Goal: Task Accomplishment & Management: Manage account settings

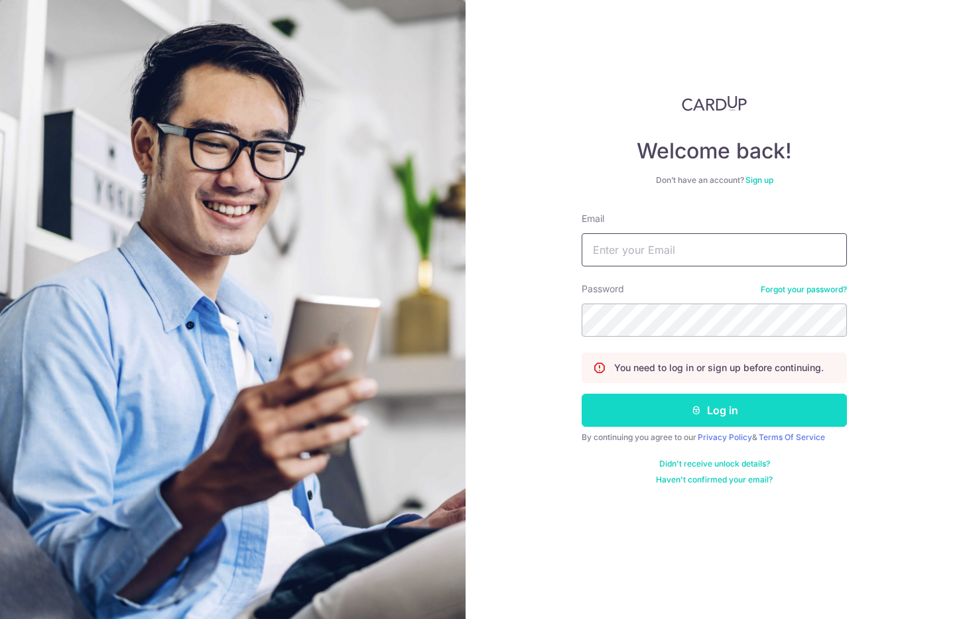
type input "[EMAIL_ADDRESS][DOMAIN_NAME]"
click at [706, 418] on button "Log in" at bounding box center [713, 410] width 265 height 33
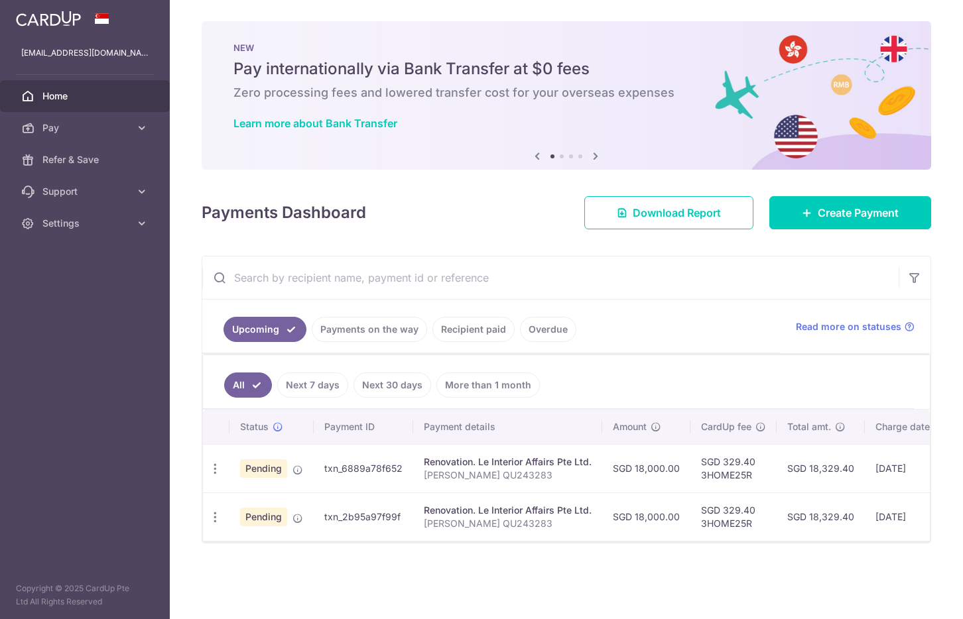
click at [388, 338] on link "Payments on the way" at bounding box center [369, 329] width 115 height 25
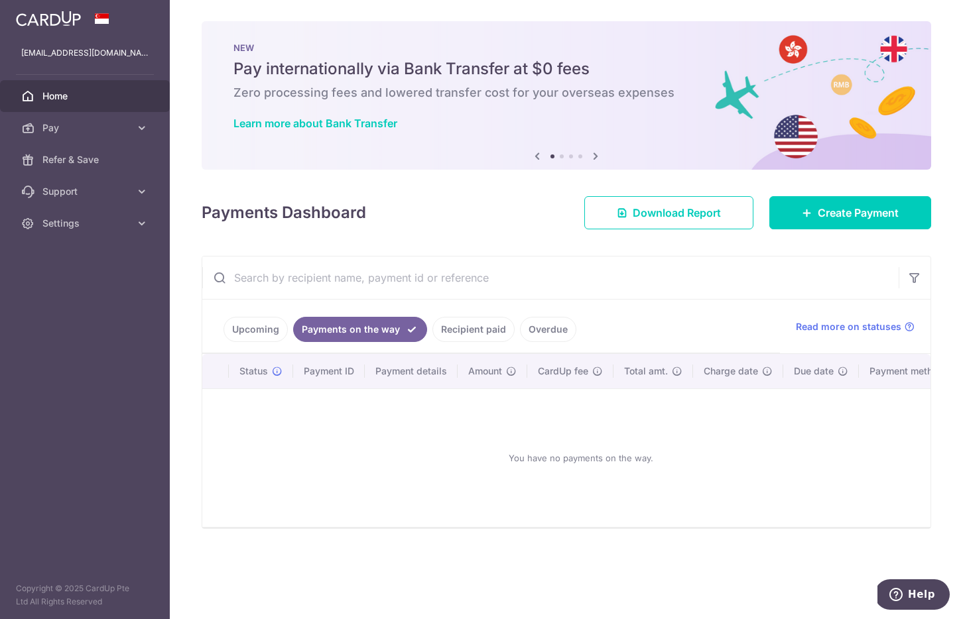
click at [463, 330] on link "Recipient paid" at bounding box center [473, 329] width 82 height 25
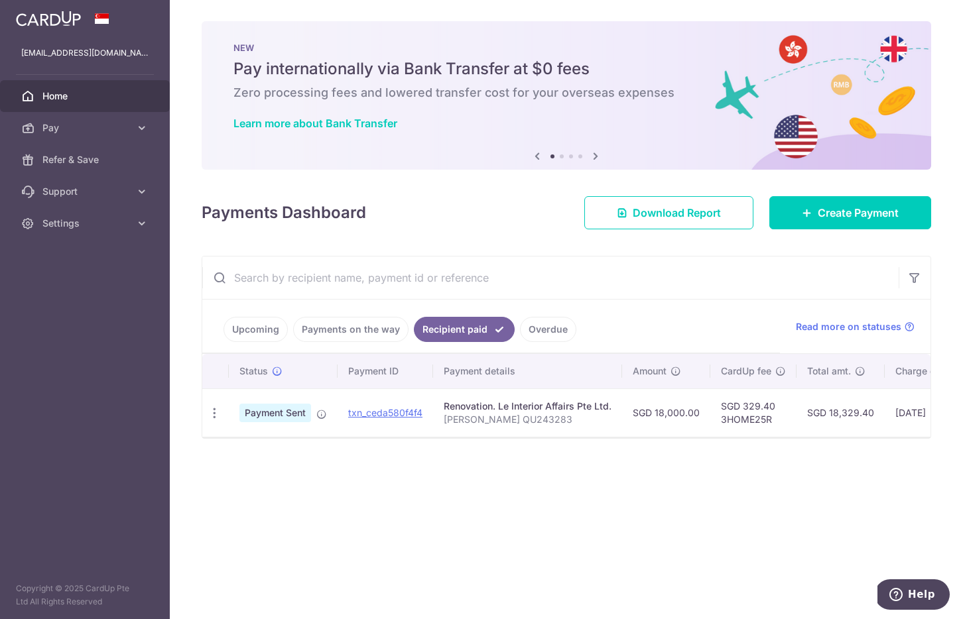
click at [599, 483] on div "× Pause Schedule Pause all future payments in this series Pause just this one p…" at bounding box center [566, 309] width 793 height 619
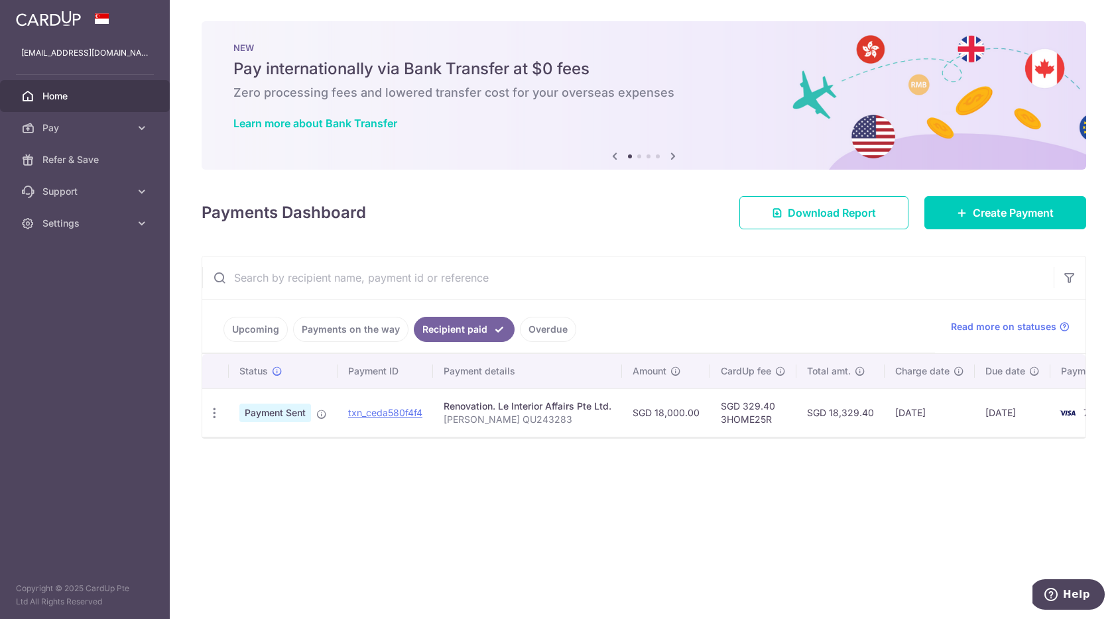
click at [962, 458] on div "× Pause Schedule Pause all future payments in this series Pause just this one p…" at bounding box center [644, 309] width 948 height 619
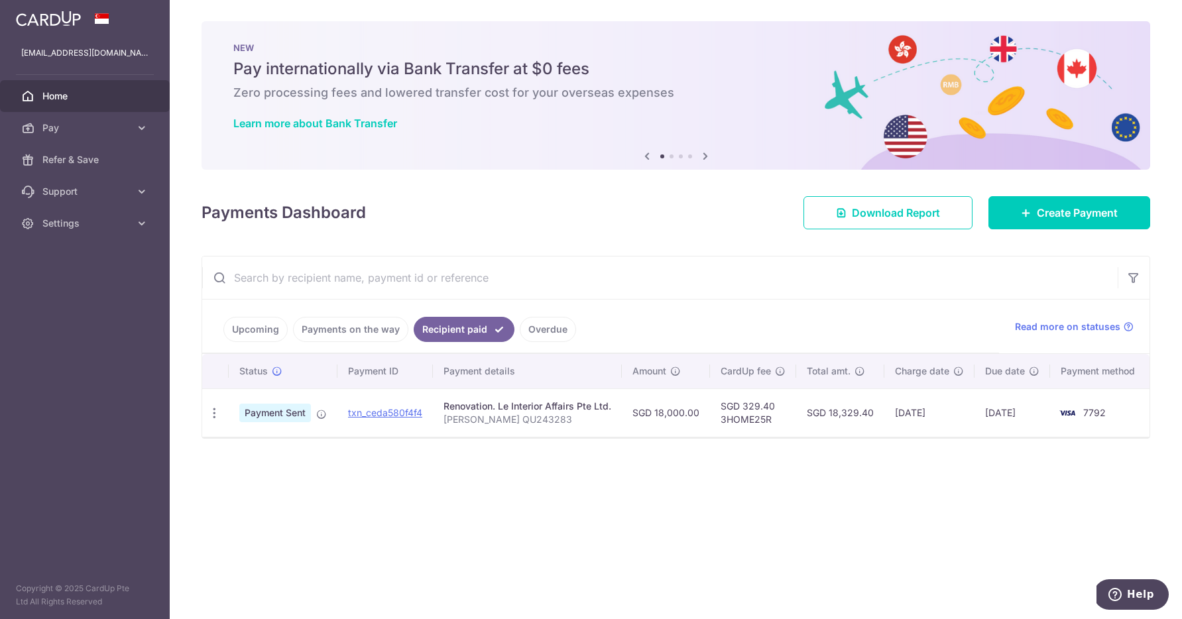
click at [558, 469] on div "× Pause Schedule Pause all future payments in this series Pause just this one p…" at bounding box center [676, 309] width 1012 height 619
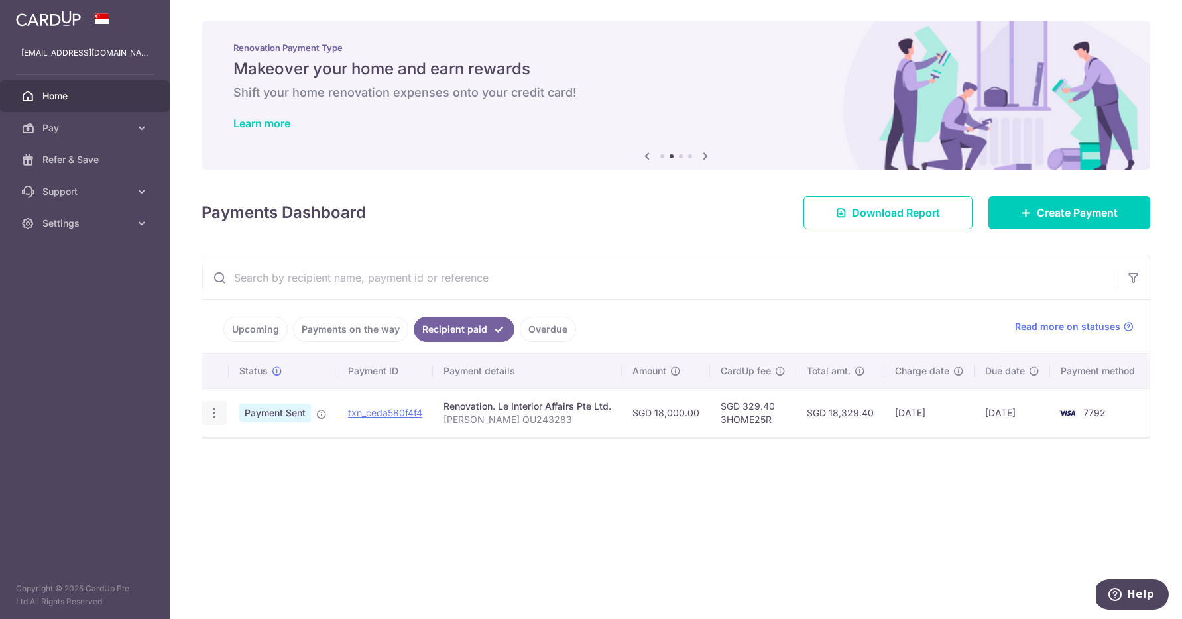
click at [212, 412] on icon "button" at bounding box center [215, 413] width 14 height 14
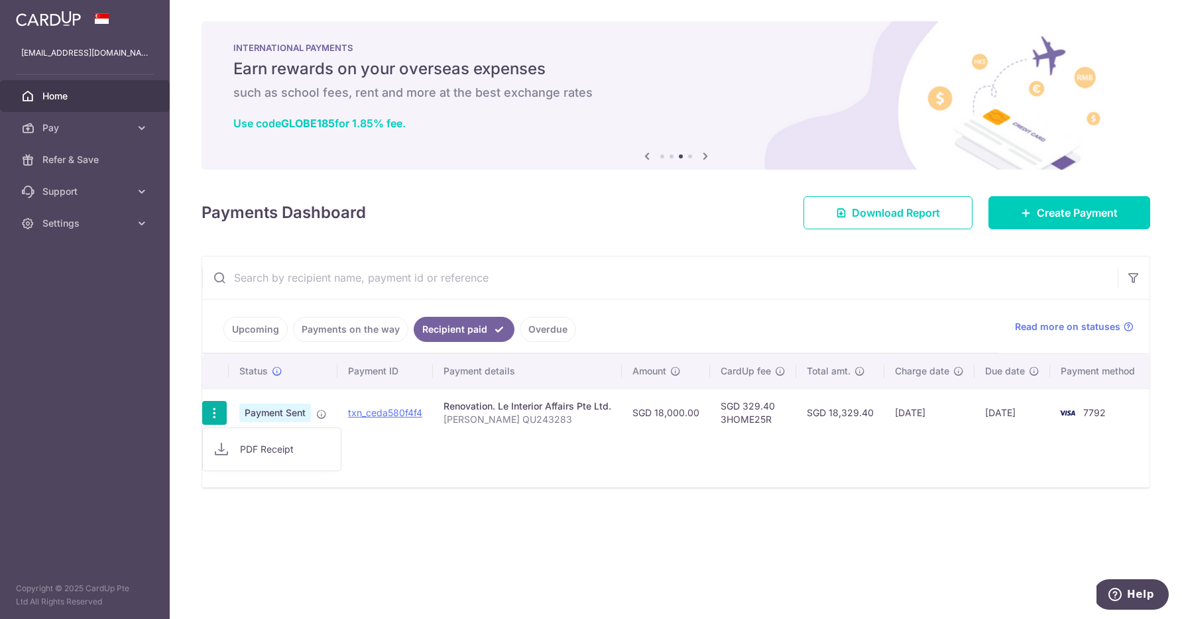
click at [278, 451] on span "PDF Receipt" at bounding box center [285, 449] width 90 height 13
click at [817, 514] on div "× Pause Schedule Pause all future payments in this series Pause just this one p…" at bounding box center [676, 309] width 1012 height 619
